Goal: Information Seeking & Learning: Learn about a topic

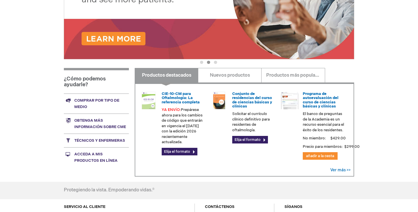
scroll to position [153, 0]
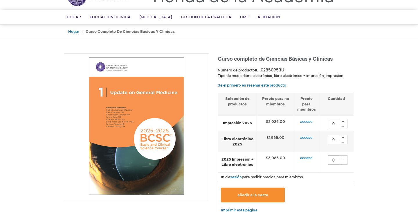
scroll to position [36, 0]
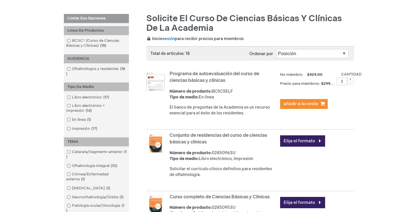
scroll to position [73, 0]
